Goal: Find specific page/section: Find specific page/section

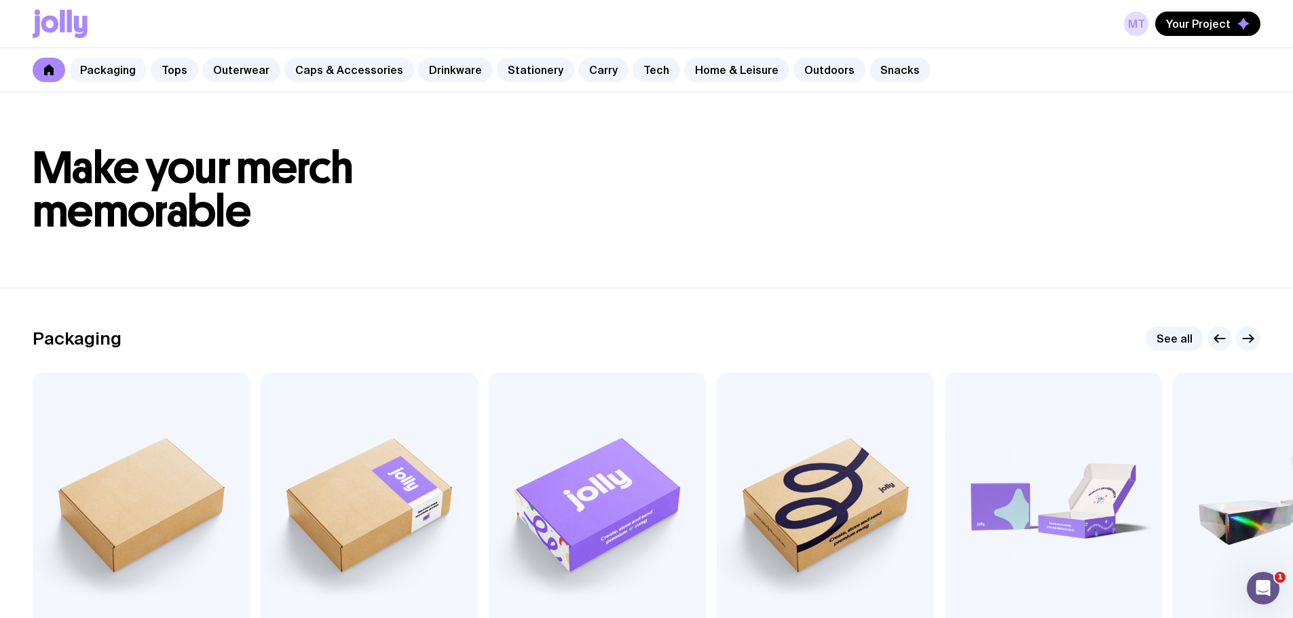
click at [97, 70] on link "Packaging" at bounding box center [107, 70] width 77 height 24
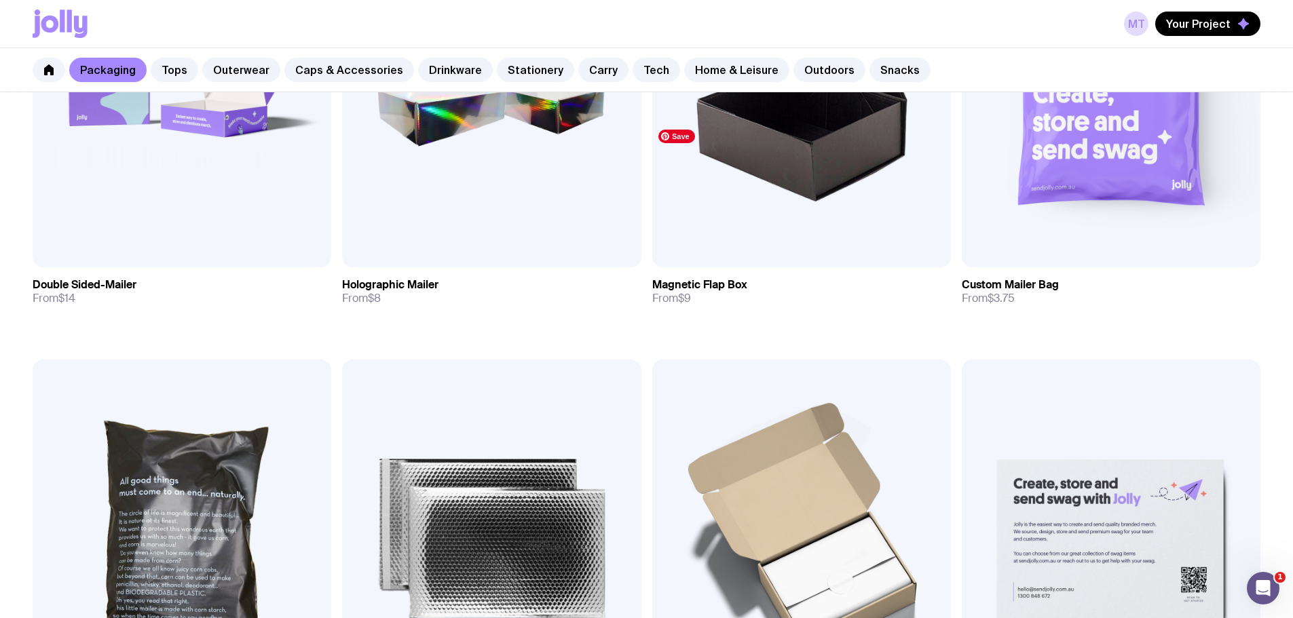
scroll to position [914, 0]
